Goal: Task Accomplishment & Management: Complete application form

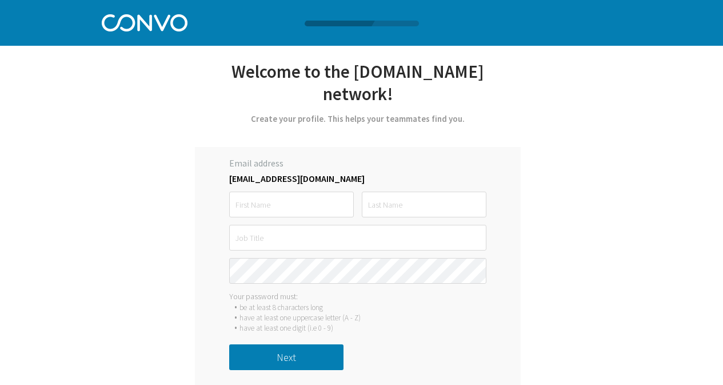
click at [304, 209] on input "text" at bounding box center [291, 204] width 125 height 26
type input "Avishikta"
type input "[PERSON_NAME]"
type input "Senior Data Consultant"
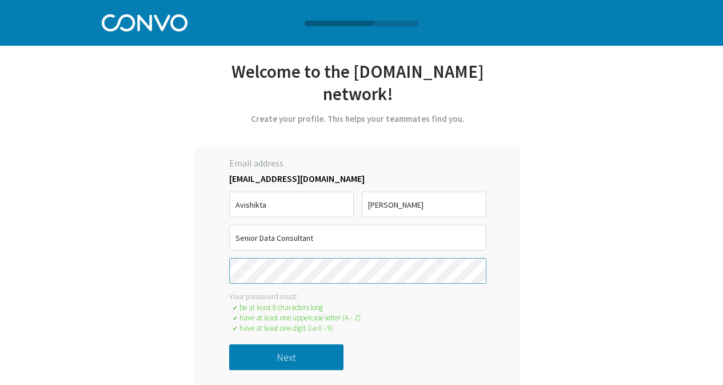
scroll to position [1, 0]
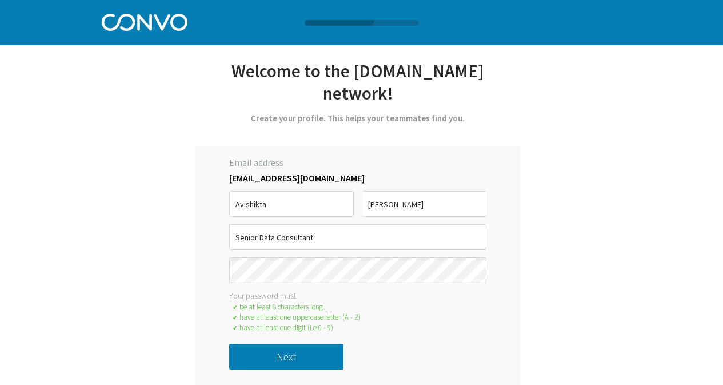
click at [331, 299] on div "Your password must:" at bounding box center [357, 295] width 257 height 10
click at [305, 352] on button "Next" at bounding box center [286, 357] width 114 height 26
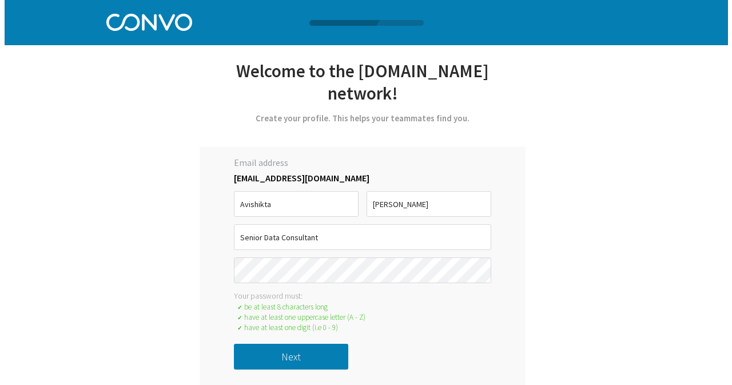
scroll to position [0, 0]
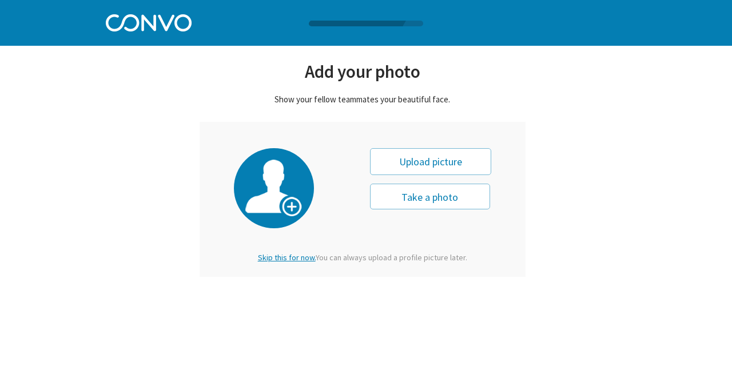
click at [420, 193] on button "Take a photo" at bounding box center [430, 196] width 120 height 26
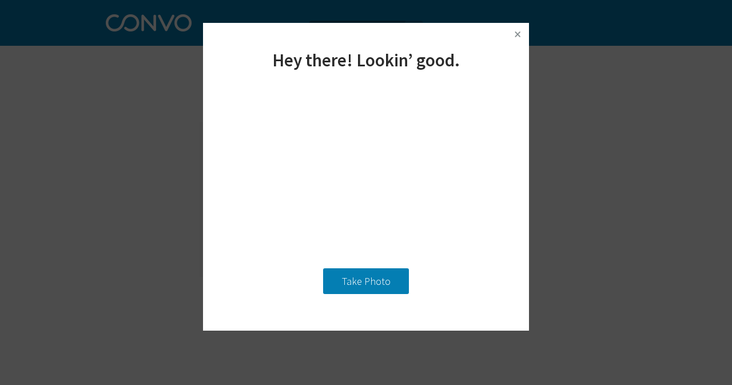
click at [521, 35] on img at bounding box center [517, 34] width 17 height 17
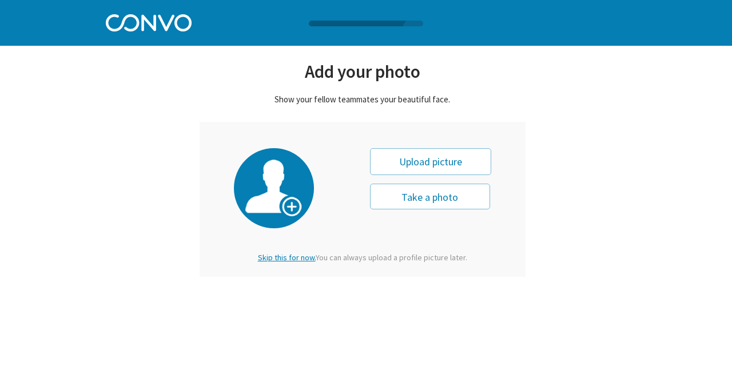
click at [292, 256] on span "Skip this for now." at bounding box center [287, 257] width 58 height 10
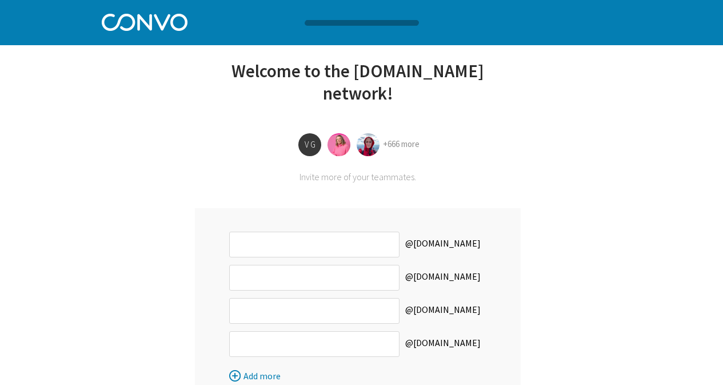
scroll to position [100, 0]
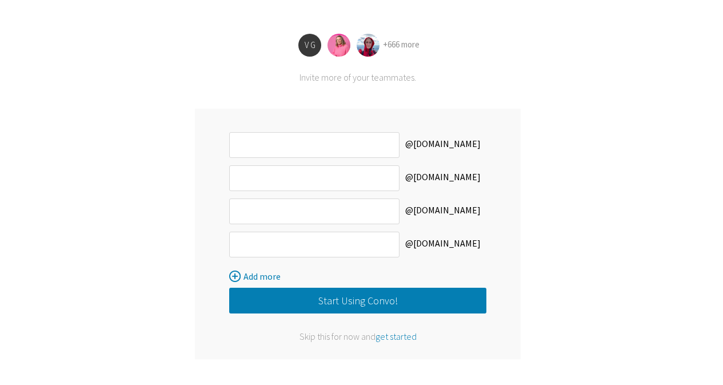
click at [402, 336] on span "get started" at bounding box center [396, 335] width 41 height 11
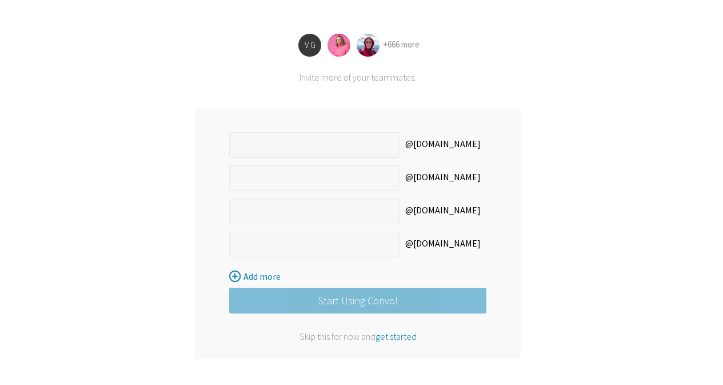
click at [399, 335] on span "get started" at bounding box center [396, 335] width 41 height 11
click at [600, 41] on div "Let’s get started with [PERSON_NAME] *Only registered personal email address an…" at bounding box center [362, 142] width 520 height 485
click at [392, 338] on span "get started" at bounding box center [396, 335] width 41 height 11
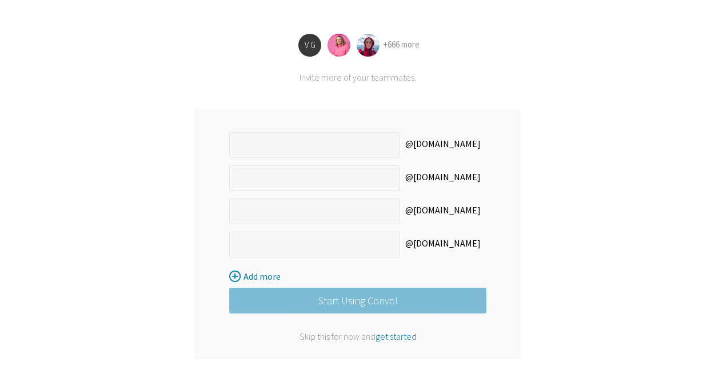
click at [380, 340] on span "get started" at bounding box center [396, 335] width 41 height 11
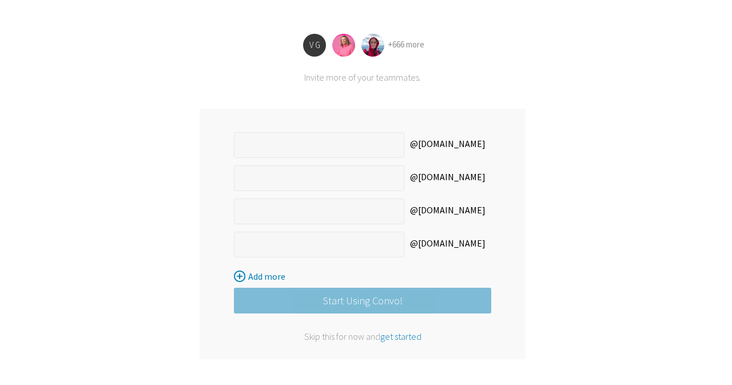
scroll to position [0, 0]
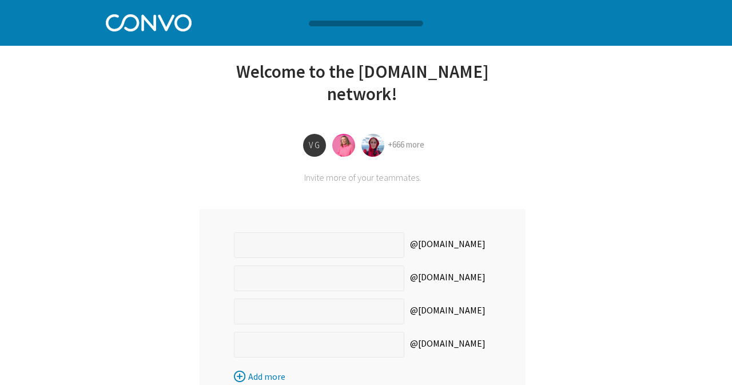
click at [599, 1] on body "Log in Pricing Security Apps Contact Sales Careers 1 1 1 Let’s get started with…" at bounding box center [366, 27] width 732 height 55
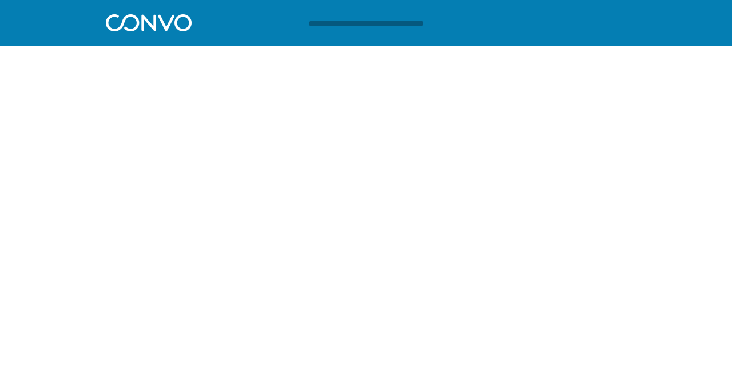
click at [372, 22] on div at bounding box center [375, 24] width 137 height 6
